Goal: Task Accomplishment & Management: Use online tool/utility

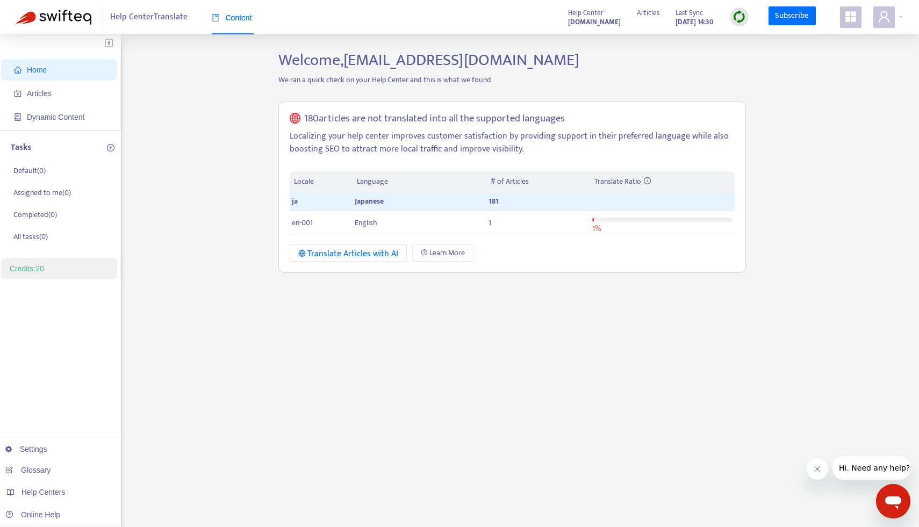
click at [857, 23] on span at bounding box center [850, 16] width 21 height 21
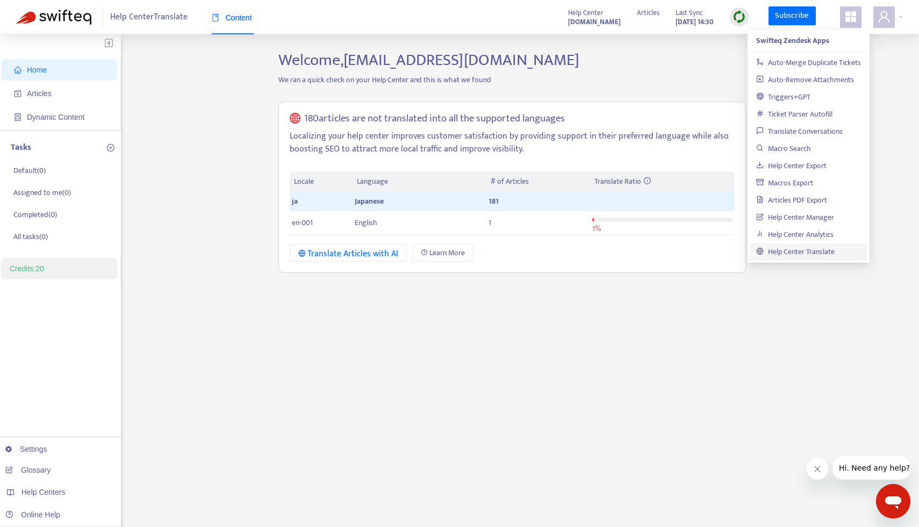
click at [797, 251] on link "Help Center Translate" at bounding box center [795, 252] width 78 height 12
click at [789, 254] on link "Help Center Translate" at bounding box center [795, 252] width 78 height 12
click at [525, 151] on p "Localizing your help center improves customer satisfaction by providing support…" at bounding box center [512, 143] width 445 height 26
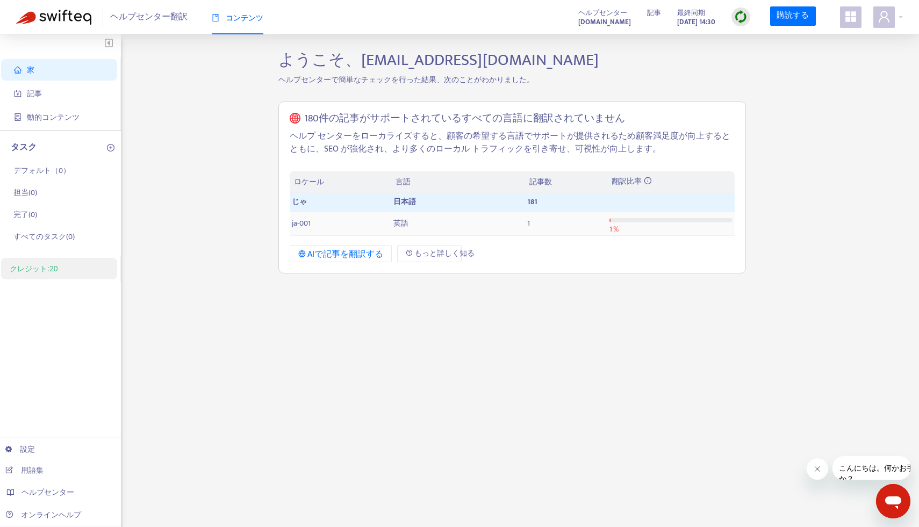
click at [425, 229] on td "英語" at bounding box center [457, 224] width 133 height 24
click at [422, 223] on td "英語" at bounding box center [457, 224] width 133 height 24
click at [336, 220] on td "ja-001" at bounding box center [341, 224] width 102 height 24
click at [334, 225] on td "ja-001" at bounding box center [341, 224] width 102 height 24
click at [336, 252] on font "AIで記事を翻訳する" at bounding box center [345, 254] width 76 height 15
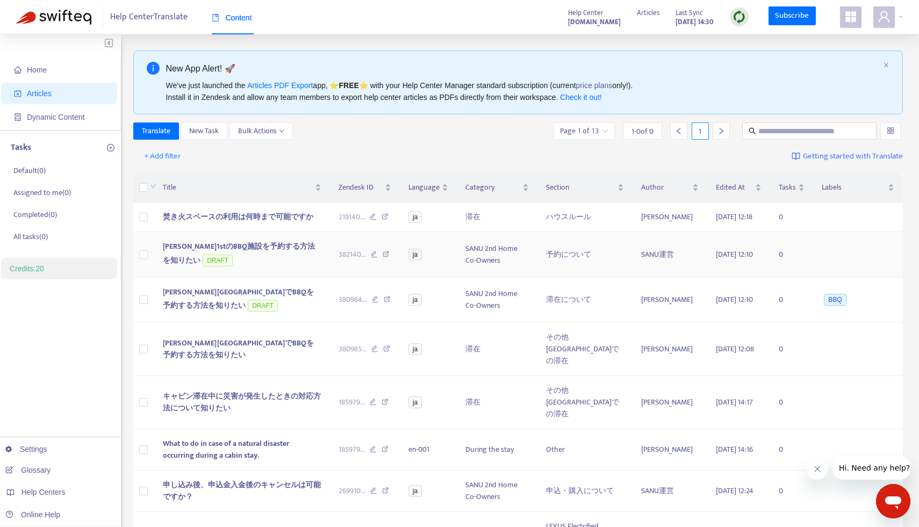
click at [681, 86] on div "We've just launched the Articles PDF Export app, ⭐ FREE ⭐️ with your Help Cente…" at bounding box center [522, 92] width 713 height 24
click at [790, 220] on td "0" at bounding box center [791, 218] width 43 height 30
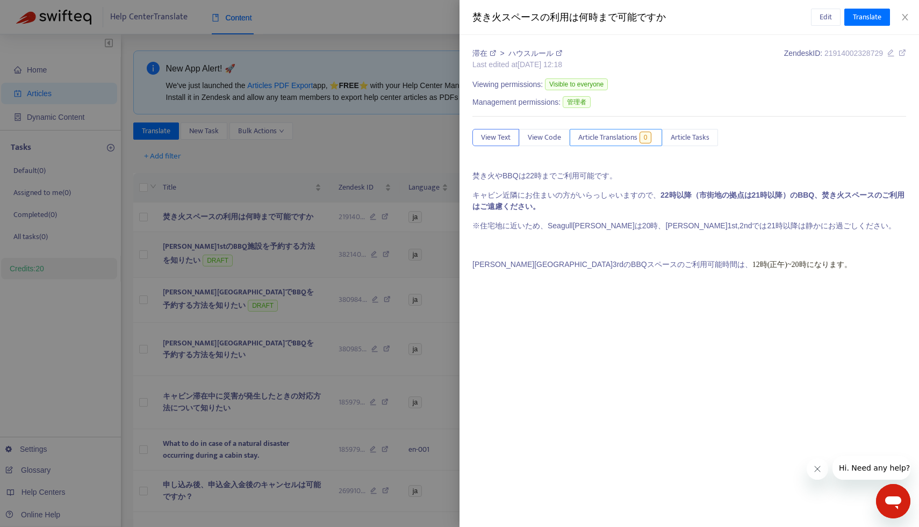
click at [593, 146] on button "Article Translations 0" at bounding box center [615, 137] width 92 height 17
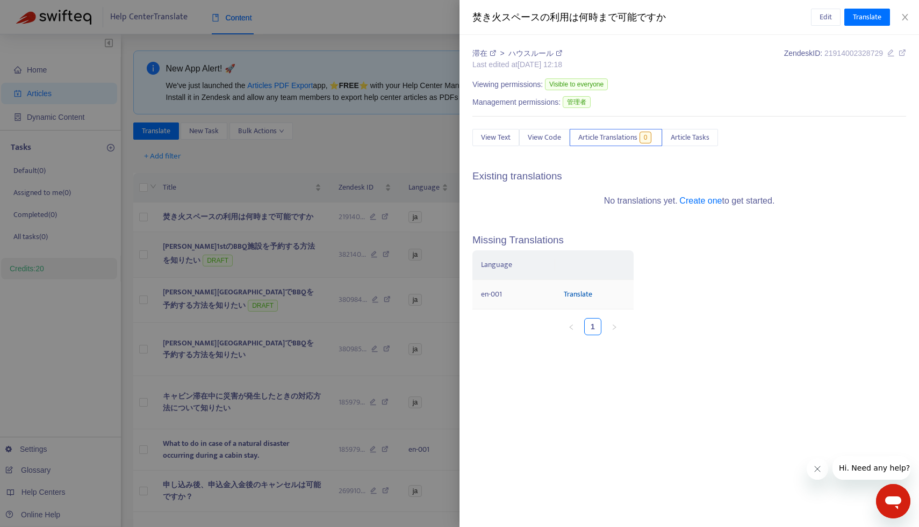
click at [576, 295] on link "Translate" at bounding box center [578, 294] width 28 height 12
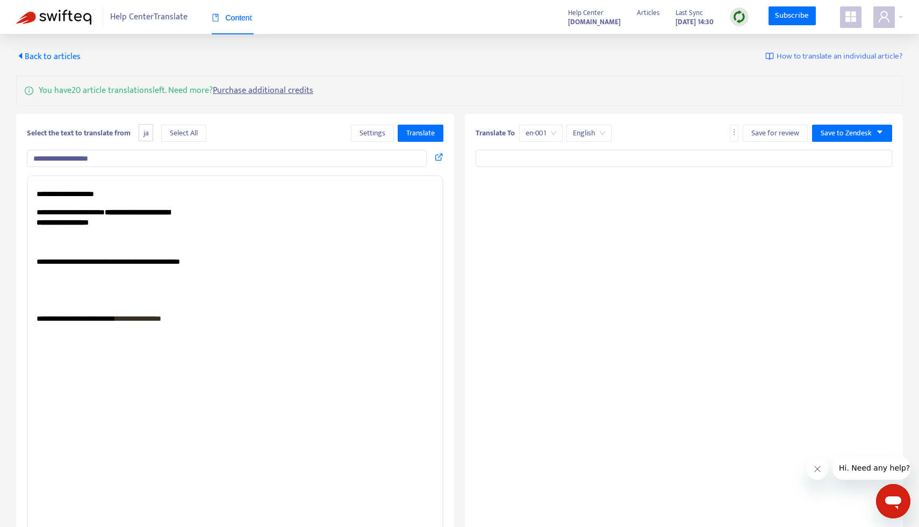
click at [511, 165] on input "text" at bounding box center [683, 158] width 416 height 17
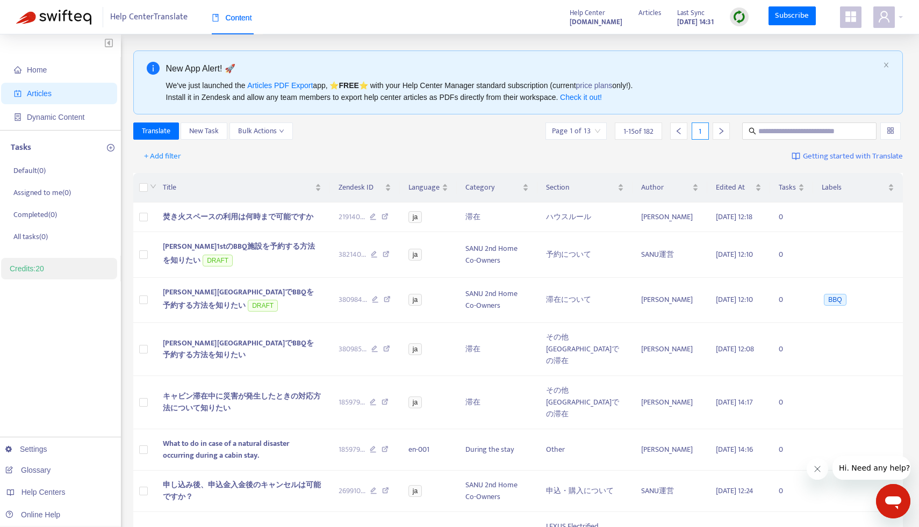
click at [855, 20] on icon "appstore" at bounding box center [850, 16] width 13 height 13
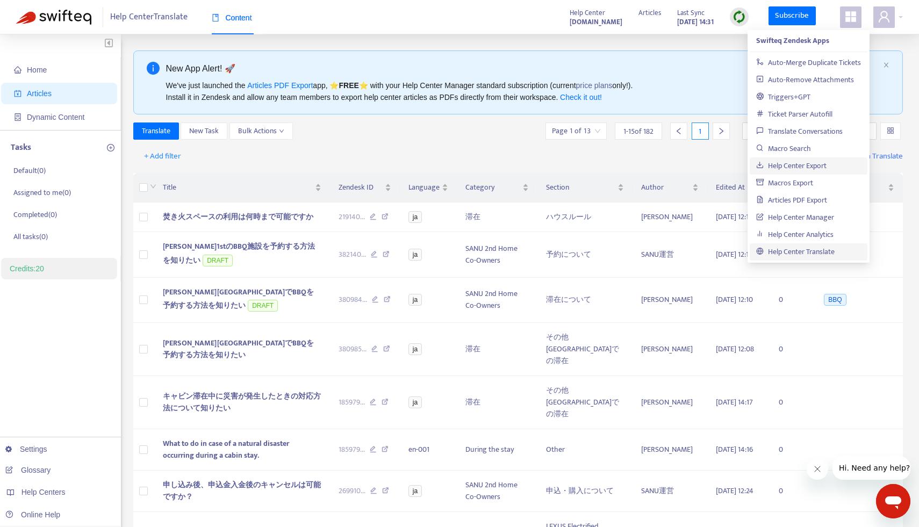
click at [797, 163] on link "Help Center Export" at bounding box center [791, 166] width 70 height 12
